Goal: Task Accomplishment & Management: Use online tool/utility

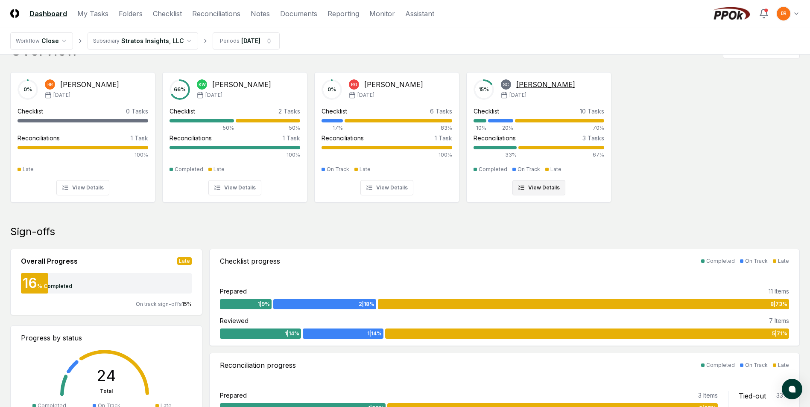
scroll to position [43, 0]
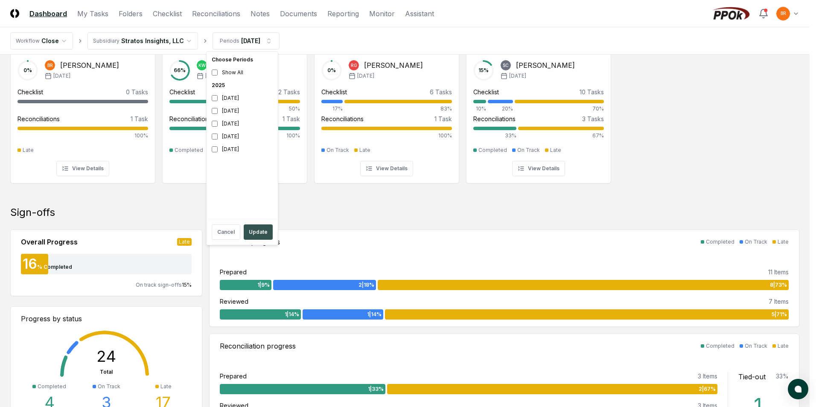
click at [258, 232] on button "Update" at bounding box center [258, 232] width 29 height 15
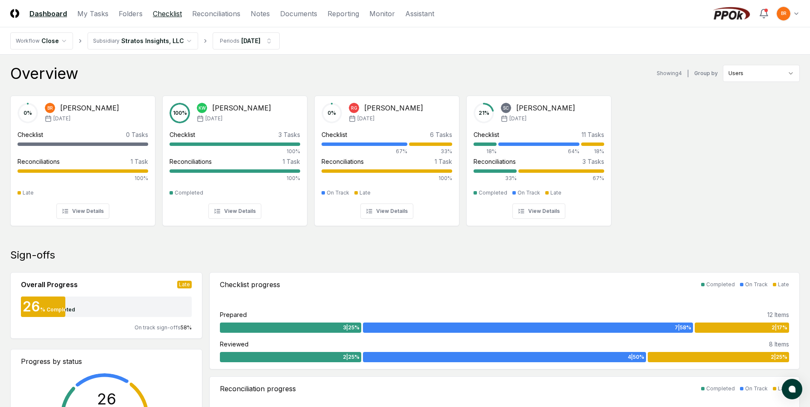
click at [168, 14] on link "Checklist" at bounding box center [167, 14] width 29 height 10
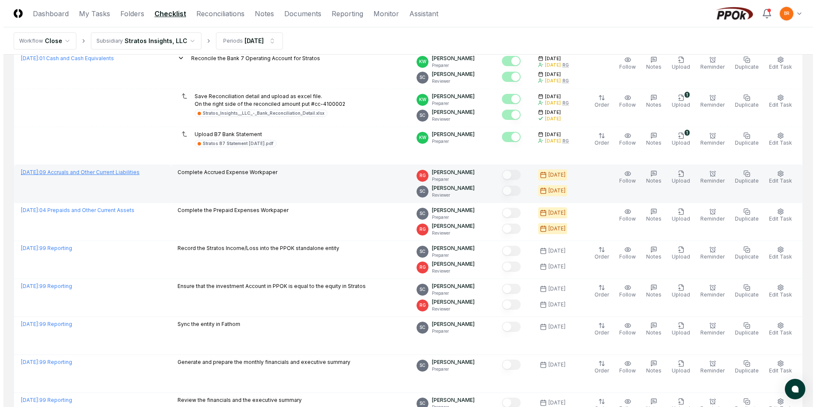
scroll to position [44, 0]
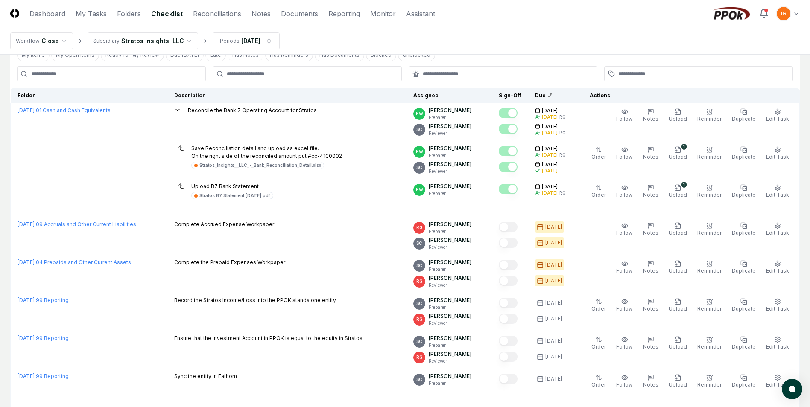
click at [184, 39] on html "CloseCore Dashboard My Tasks Folders Checklist Reconciliations Notes Documents …" at bounding box center [405, 288] width 810 height 664
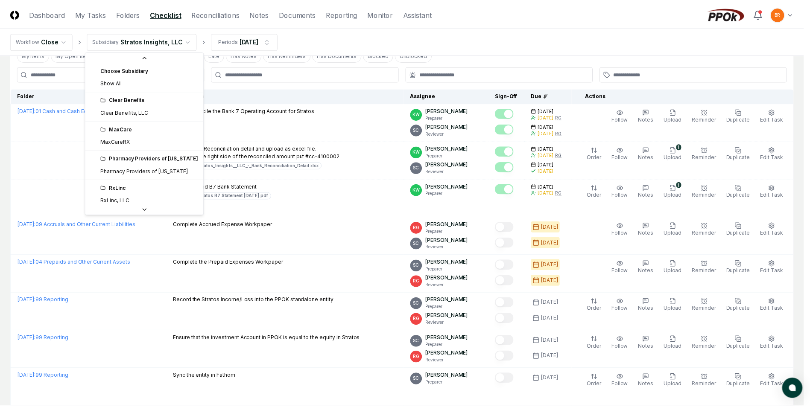
scroll to position [32, 0]
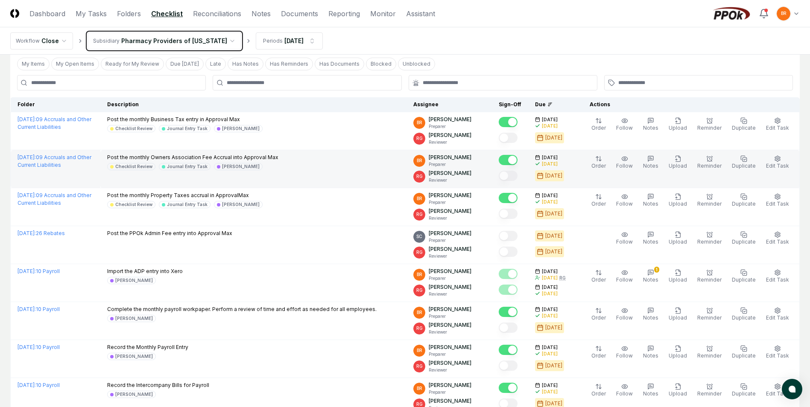
scroll to position [85, 0]
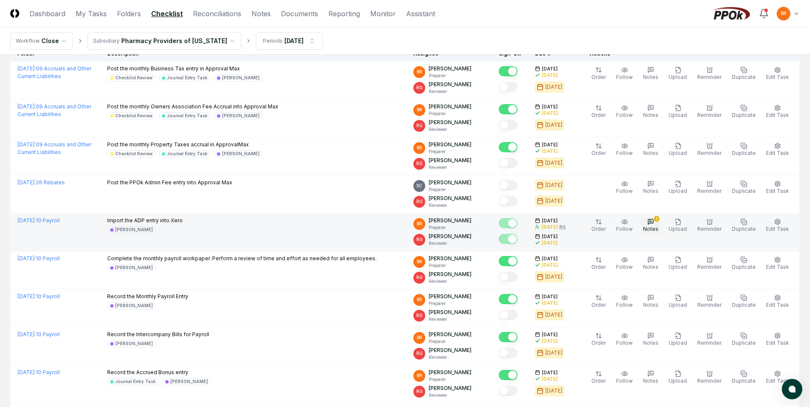
click at [654, 222] on icon "button" at bounding box center [650, 222] width 7 height 7
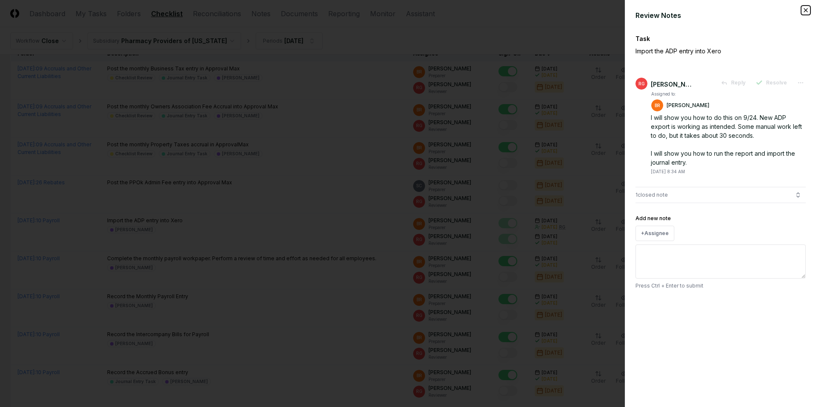
click at [804, 12] on icon "button" at bounding box center [805, 10] width 3 height 3
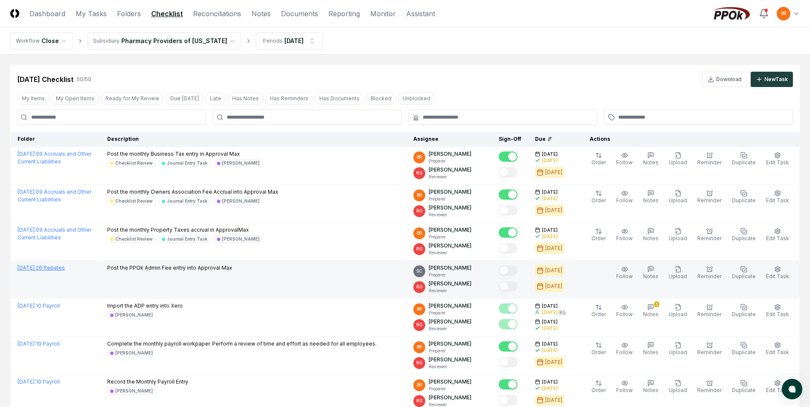
click at [65, 268] on link "[DATE] : 26 Rebates" at bounding box center [40, 268] width 47 height 6
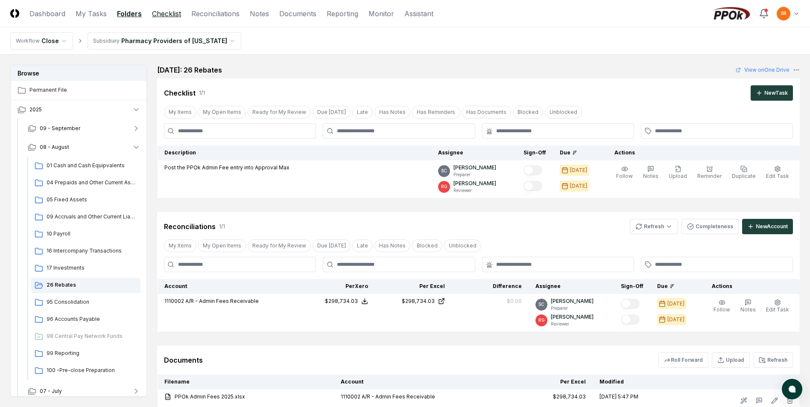
click at [176, 10] on link "Checklist" at bounding box center [166, 14] width 29 height 10
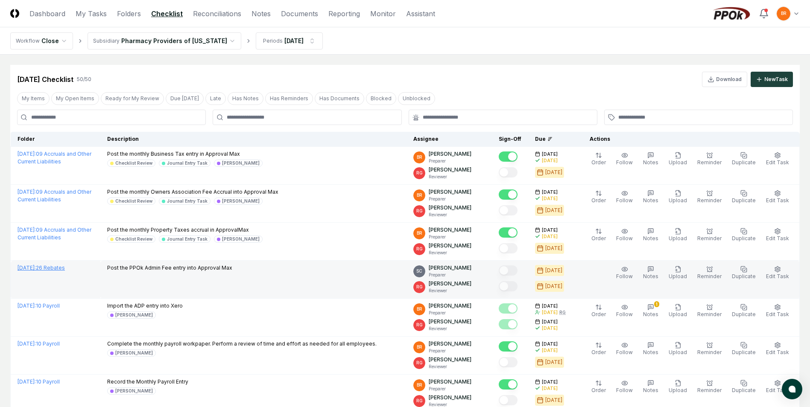
click at [60, 269] on link "[DATE] : 26 Rebates" at bounding box center [40, 268] width 47 height 6
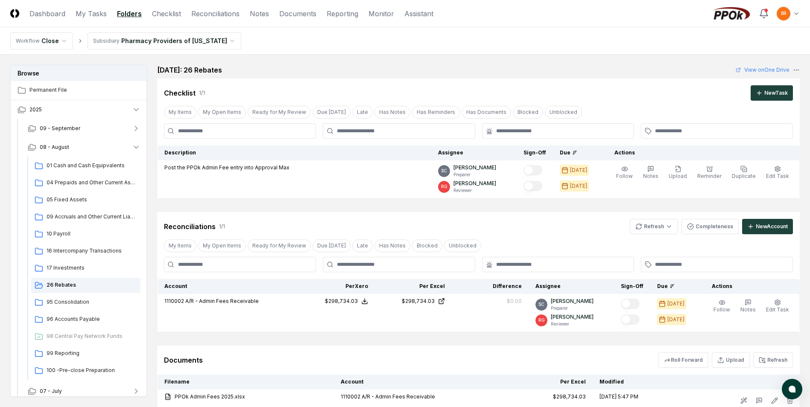
scroll to position [67, 0]
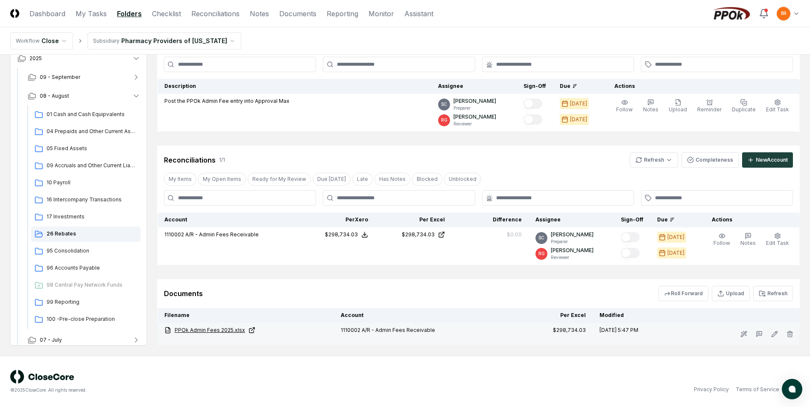
click at [196, 331] on link "PPOk Admin Fees 2025.xlsx" at bounding box center [245, 331] width 163 height 8
